Goal: Task Accomplishment & Management: Manage account settings

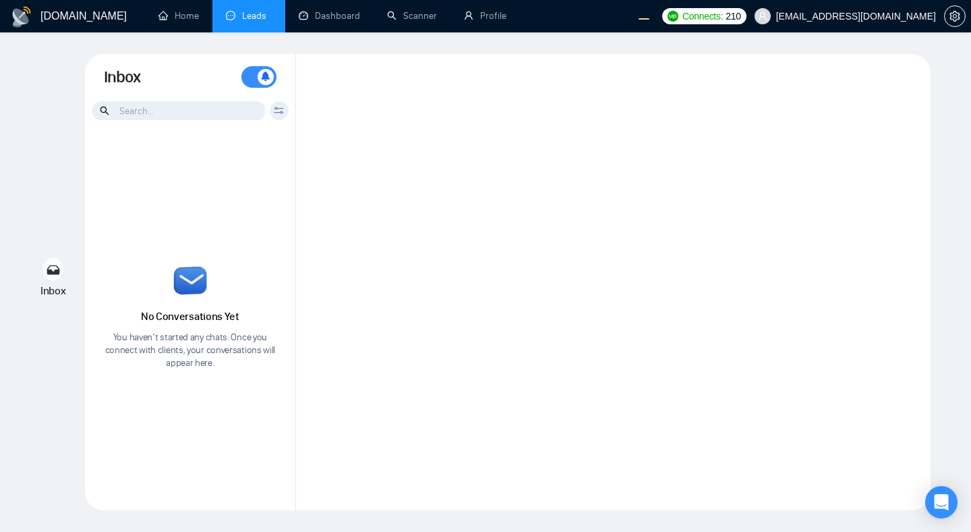
click at [447, 142] on div at bounding box center [613, 282] width 635 height 456
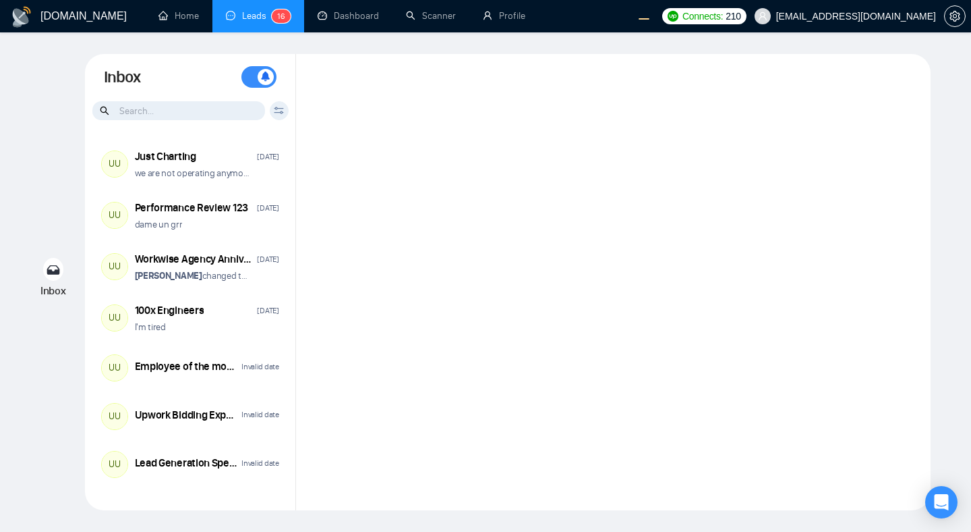
click at [383, 131] on div at bounding box center [613, 282] width 635 height 456
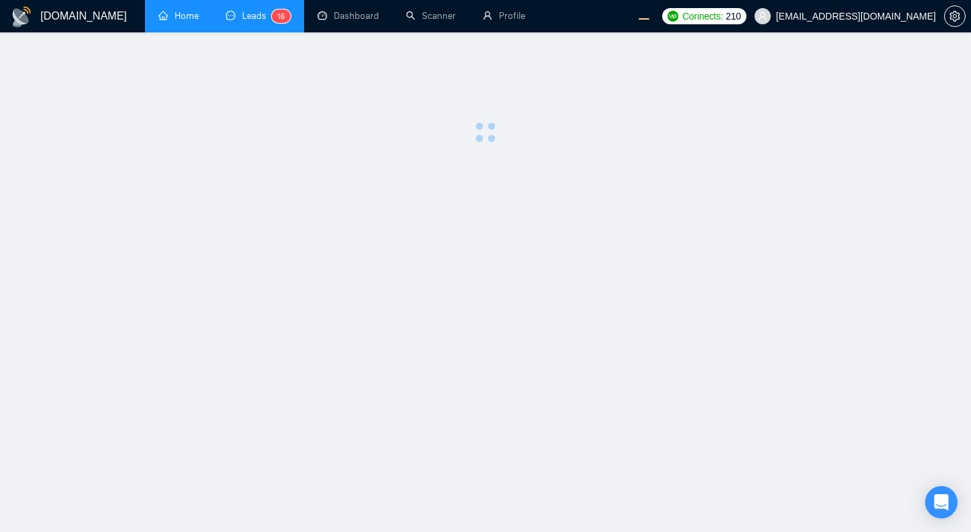
click at [173, 19] on link "Home" at bounding box center [179, 15] width 40 height 11
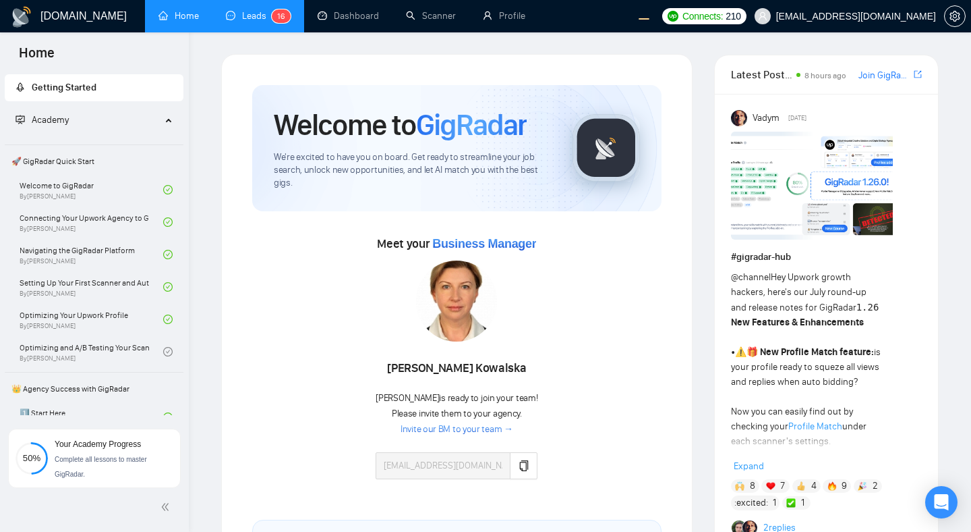
click at [249, 22] on link "Leads 1 6" at bounding box center [258, 15] width 65 height 11
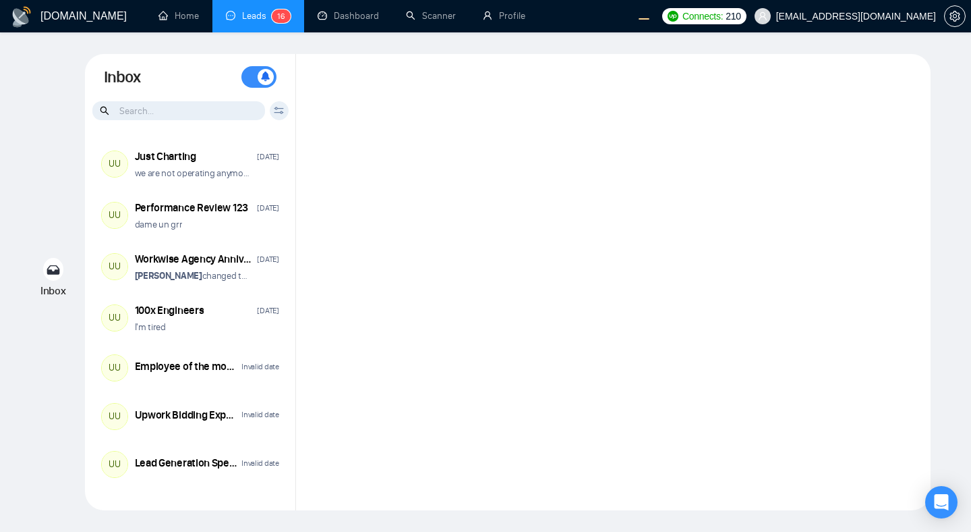
click at [766, 299] on div at bounding box center [613, 282] width 635 height 456
click at [506, 22] on link "Profile" at bounding box center [504, 15] width 42 height 11
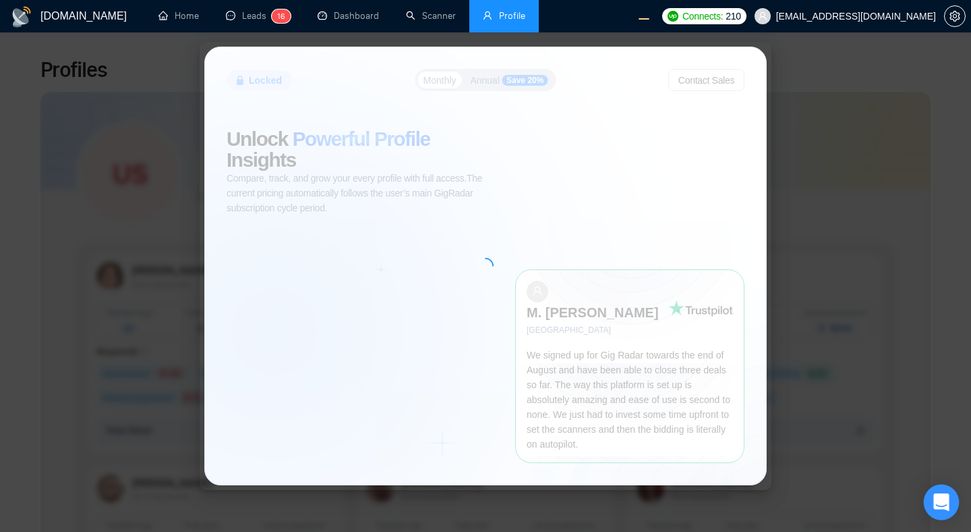
click at [944, 505] on icon "Open Intercom Messenger" at bounding box center [942, 502] width 16 height 18
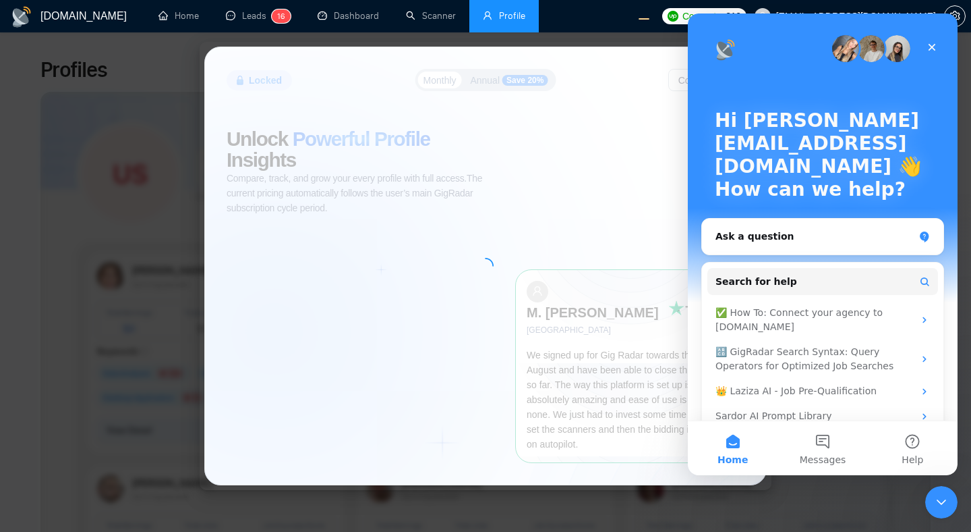
click at [944, 504] on icon "Close Intercom Messenger" at bounding box center [942, 502] width 16 height 16
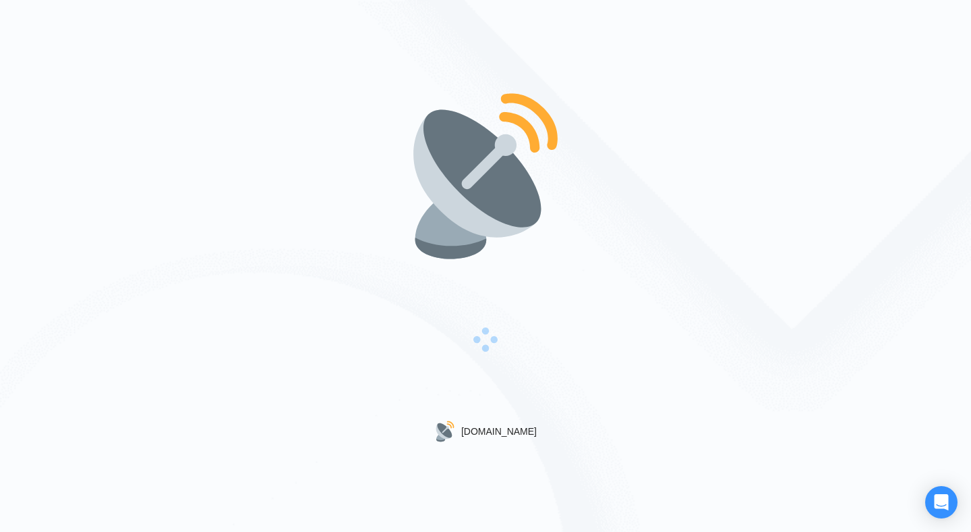
click at [475, 112] on img at bounding box center [485, 176] width 173 height 173
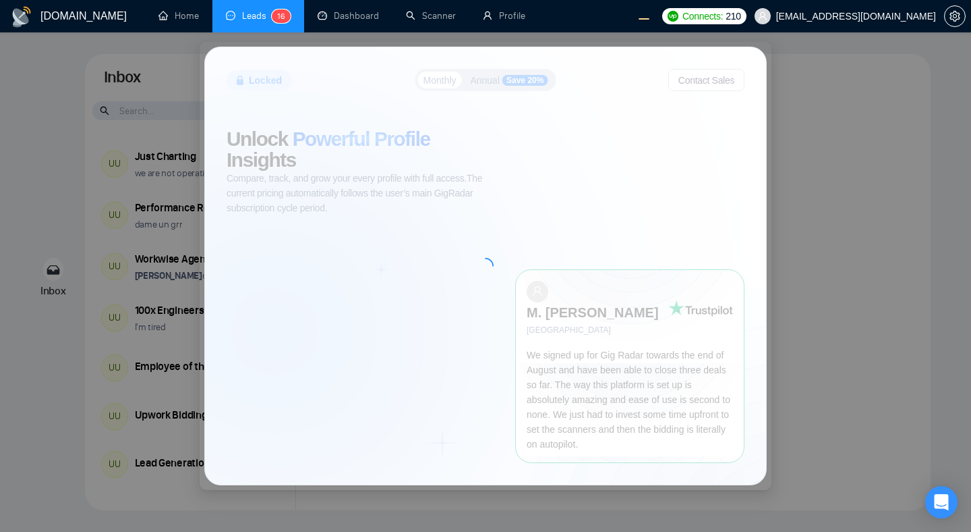
click at [480, 272] on div at bounding box center [486, 266] width 16 height 16
click at [200, 222] on div "Locked Monthly Annual Save 20% Contact Sales Unlock Powerful Profile Insights C…" at bounding box center [486, 265] width 572 height 447
click at [115, 198] on div "Locked Monthly Annual Save 20% Contact Sales Unlock Powerful Profile Insights C…" at bounding box center [485, 266] width 971 height 532
click at [90, 159] on div "Locked Monthly Annual Save 20% Contact Sales Unlock Powerful Profile Insights C…" at bounding box center [485, 266] width 971 height 532
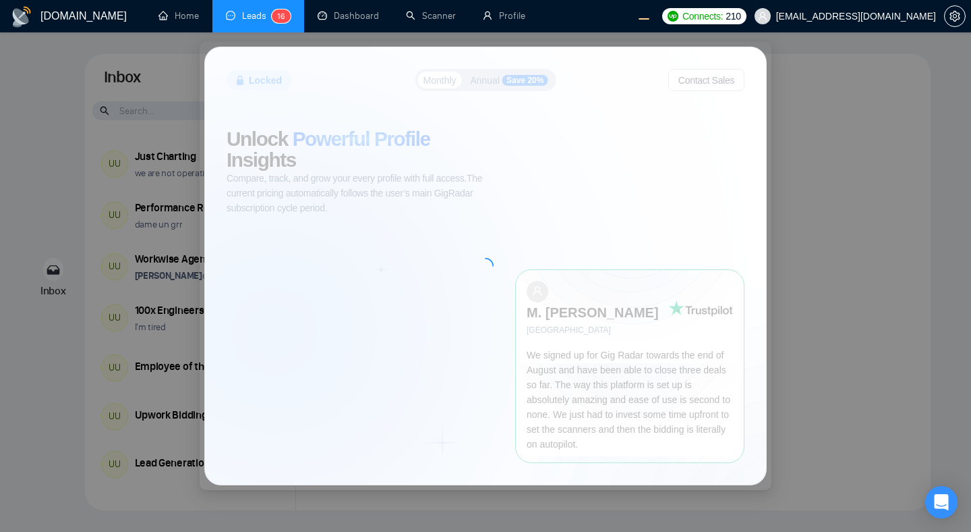
click at [909, 265] on div "Locked Monthly Annual Save 20% Contact Sales Unlock Powerful Profile Insights C…" at bounding box center [485, 266] width 971 height 532
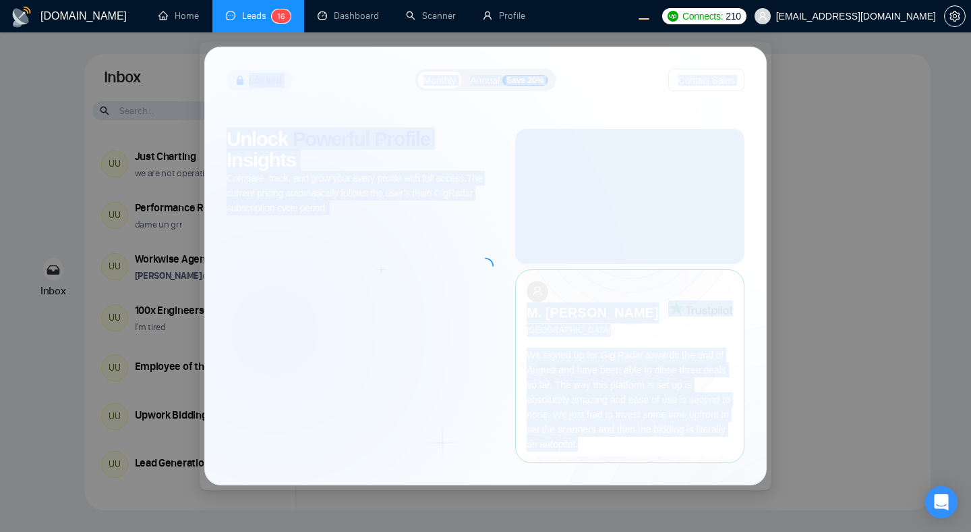
click at [909, 265] on div "Locked Monthly Annual Save 20% Contact Sales Unlock Powerful Profile Insights C…" at bounding box center [485, 266] width 971 height 532
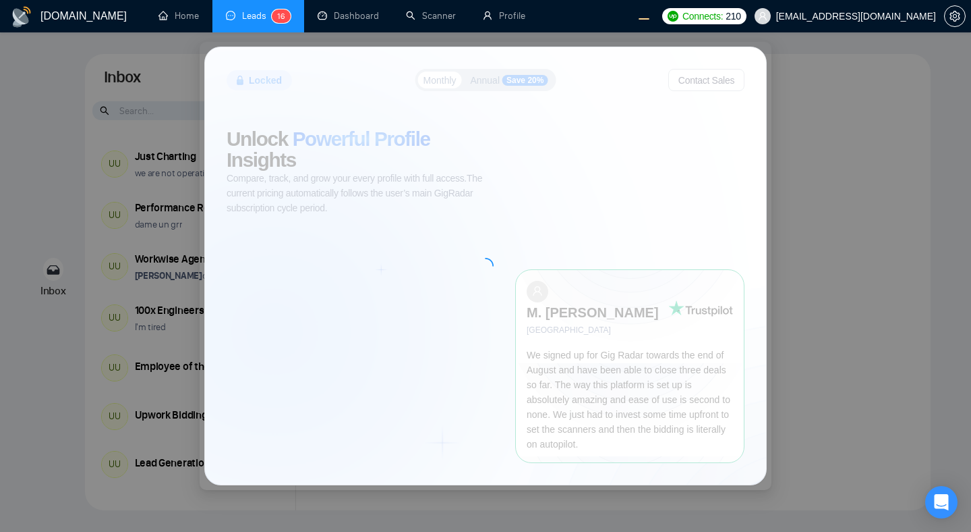
click at [747, 186] on div at bounding box center [485, 265] width 561 height 436
click at [627, 188] on div "Locked Monthly Annual Save 20% Contact Sales Unlock Powerful Profile Insights C…" at bounding box center [485, 266] width 971 height 532
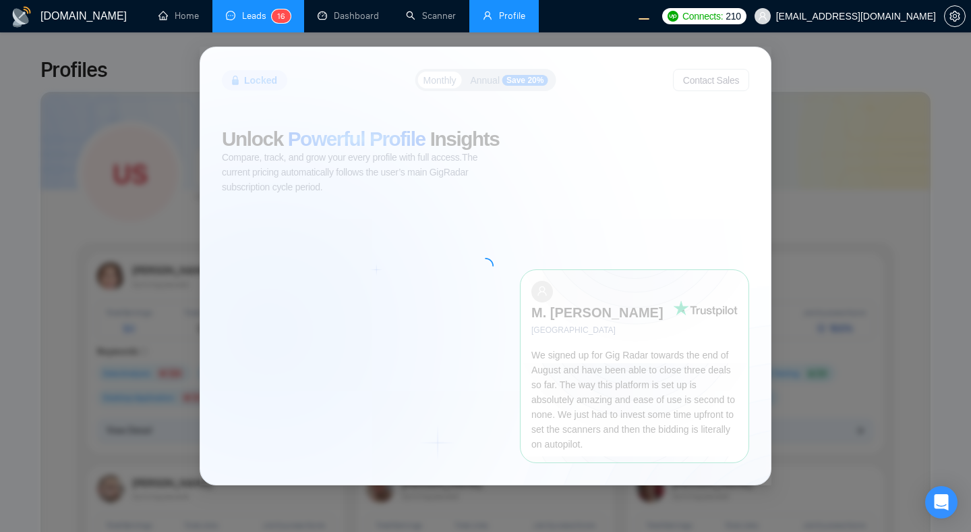
click at [244, 20] on link "Leads 1 6" at bounding box center [258, 15] width 65 height 11
